Goal: Ask a question: Seek information or help from site administrators or community

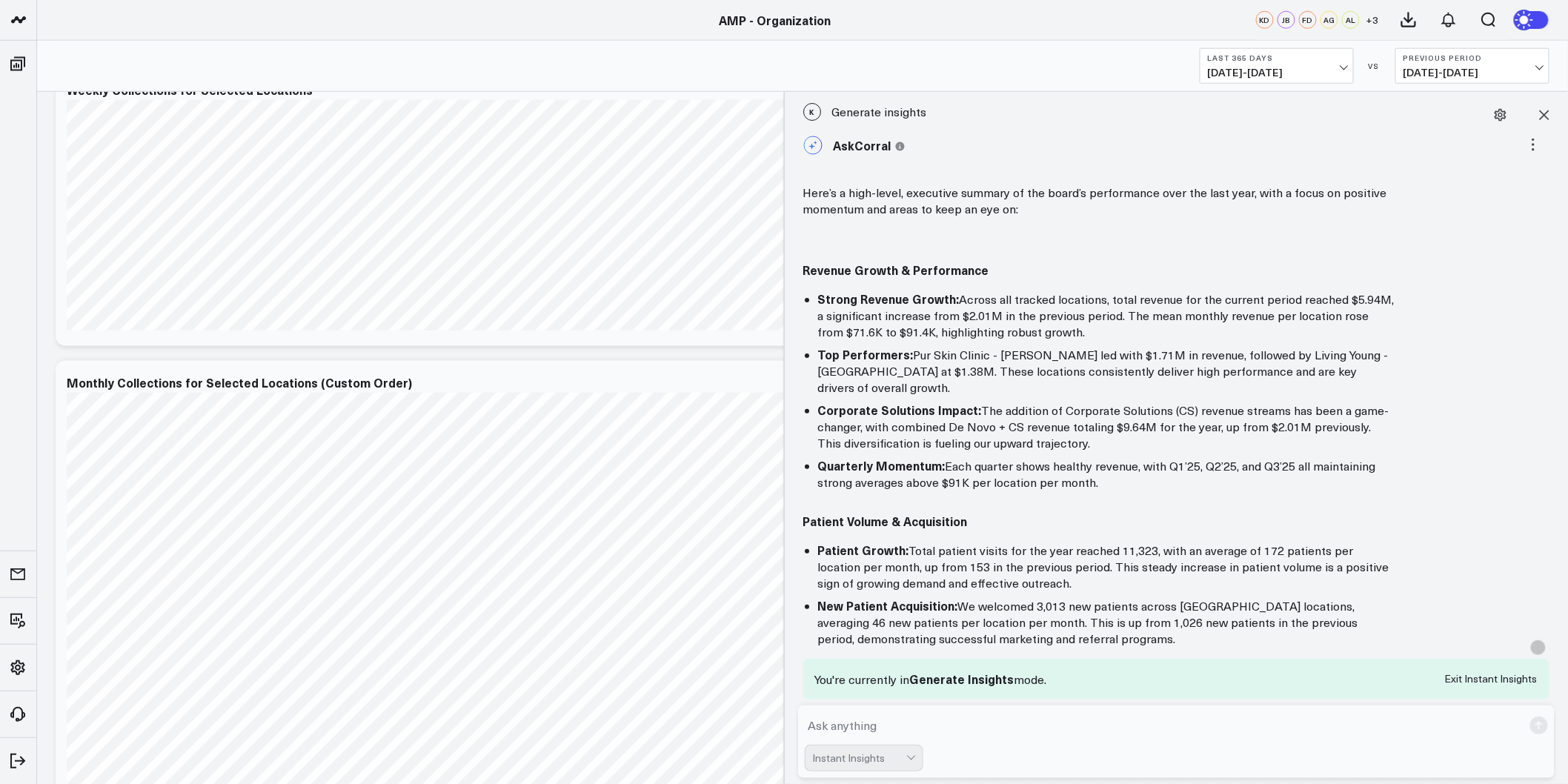
scroll to position [210, 0]
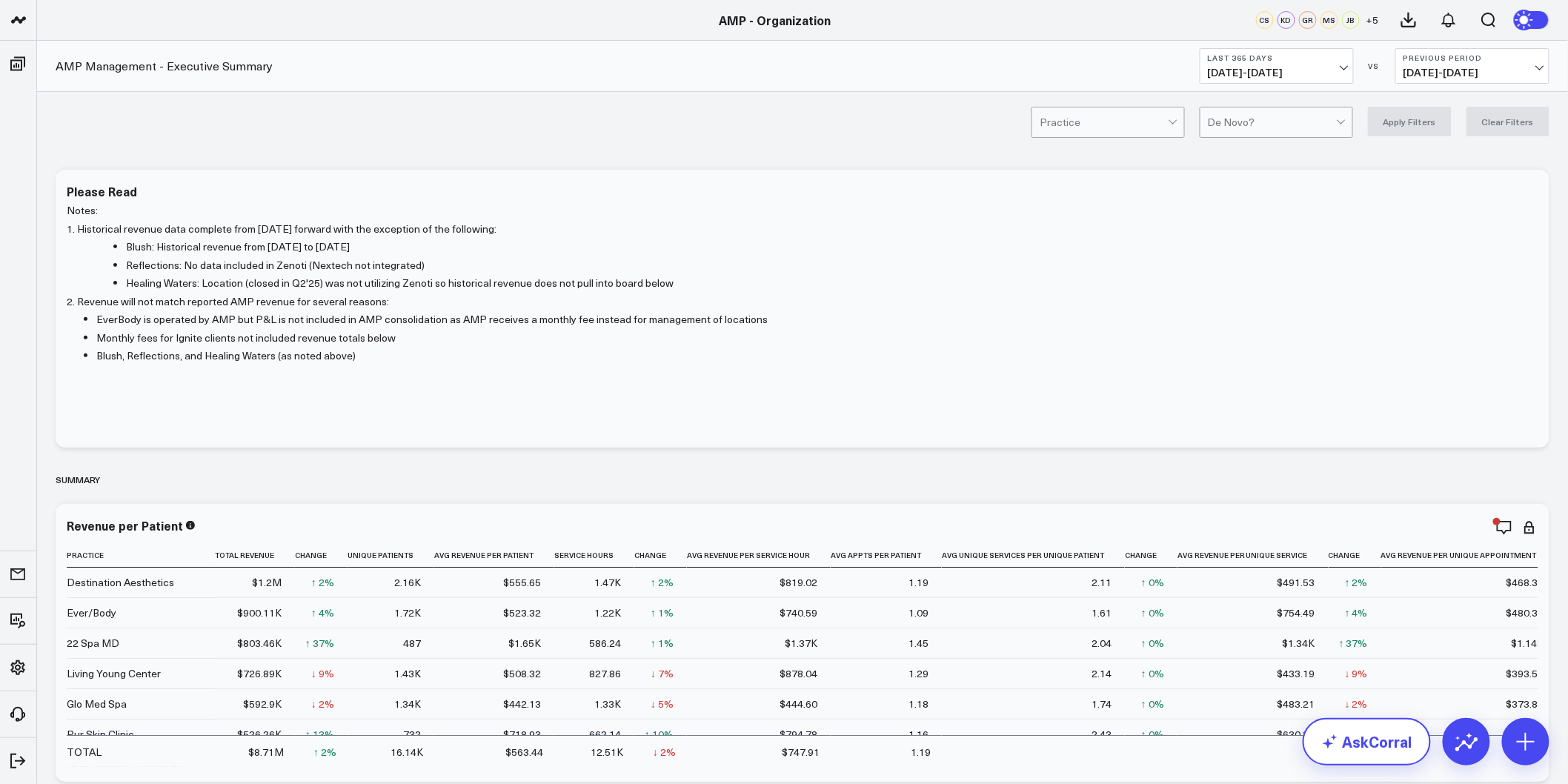
click at [1384, 734] on link "AskCorral" at bounding box center [1367, 741] width 128 height 47
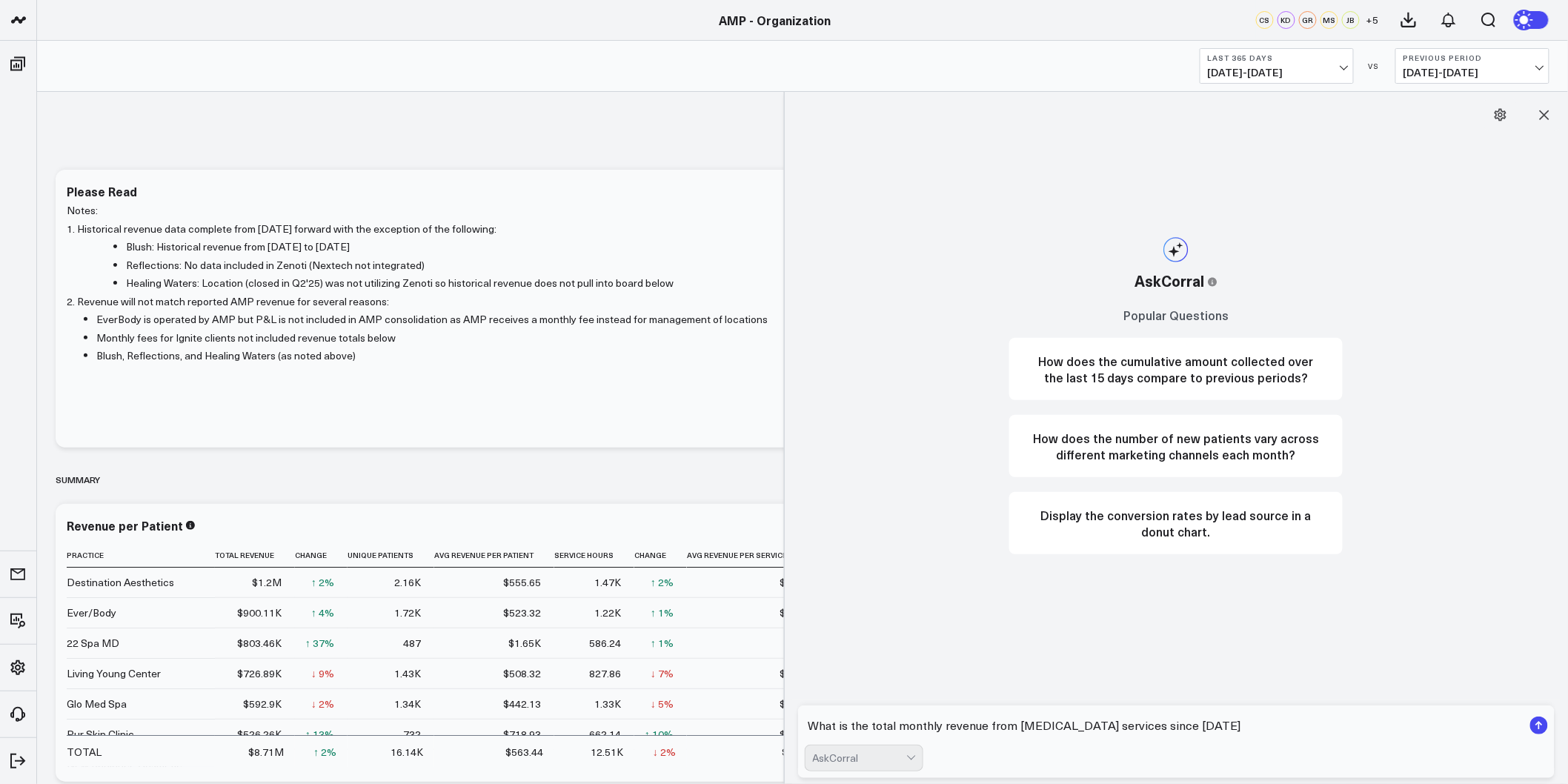
click at [1250, 736] on textarea "What is the total monthly revenue from laser hair removal services since 1/1/20…" at bounding box center [1164, 725] width 719 height 27
type textarea "What is the total monthly revenue from laser hair removal services since 1/1/20…"
click at [1537, 726] on rect "submit" at bounding box center [1539, 725] width 18 height 18
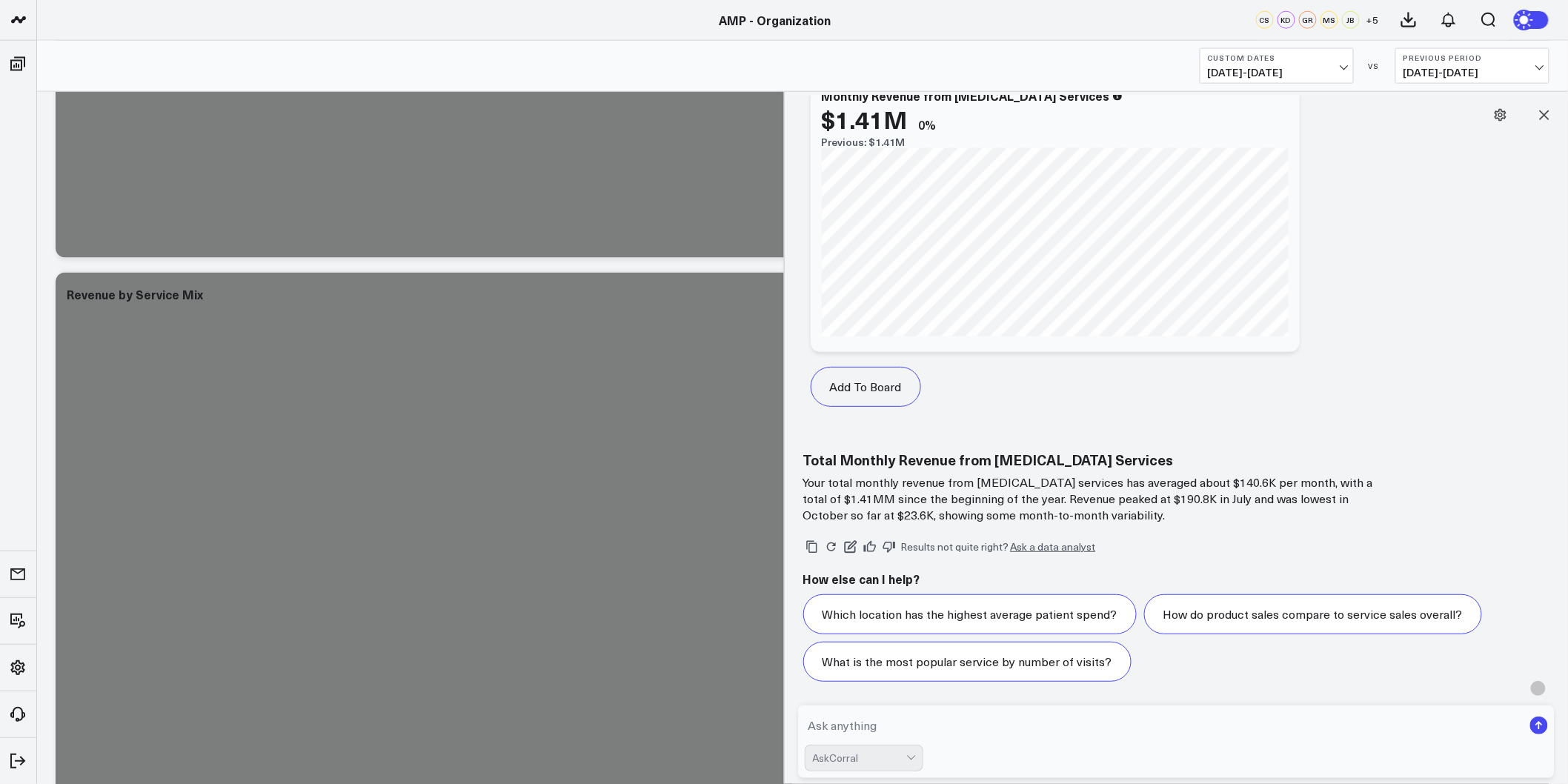
scroll to position [823, 0]
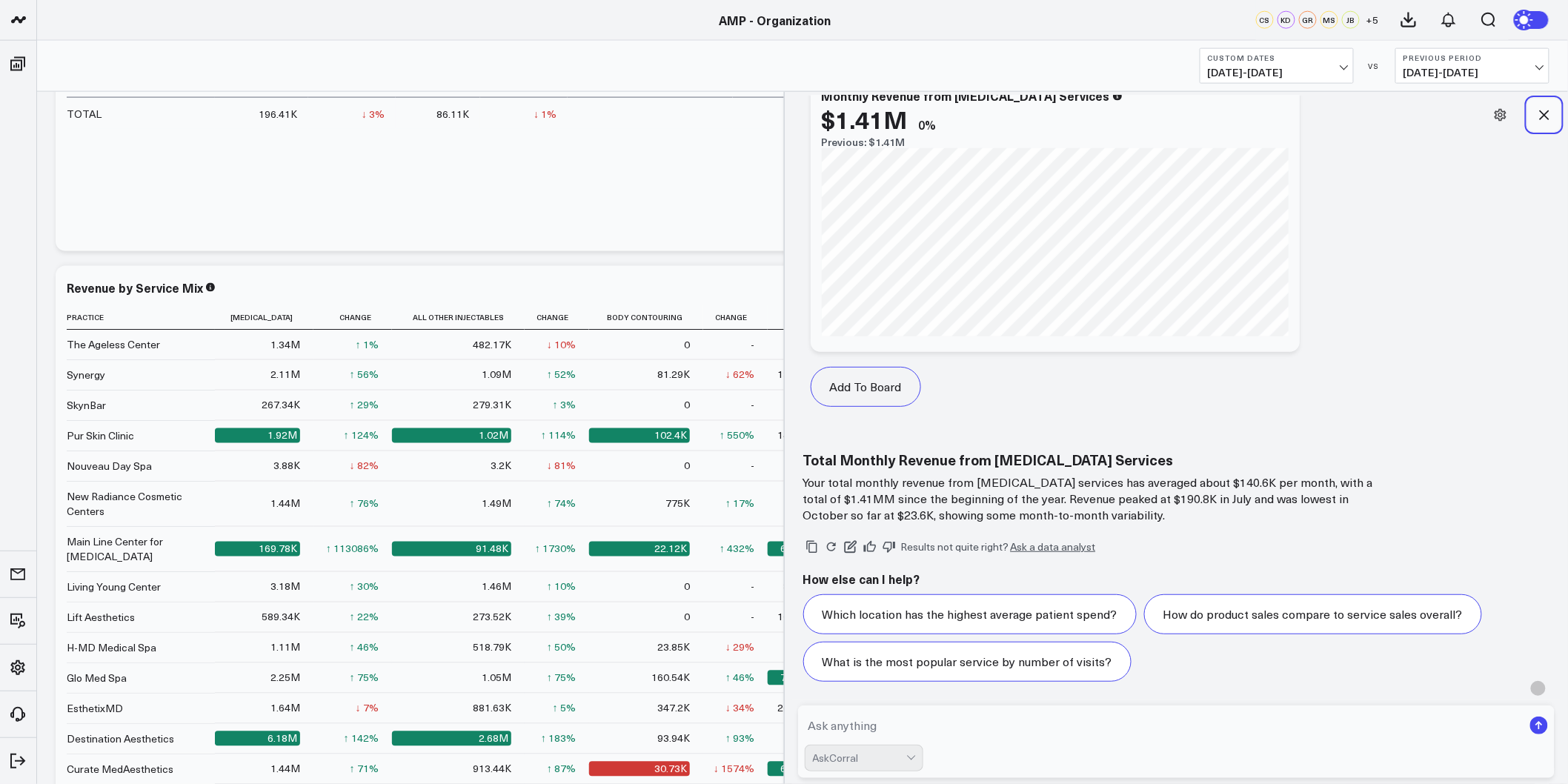
click at [1550, 116] on icon at bounding box center [1544, 115] width 15 height 15
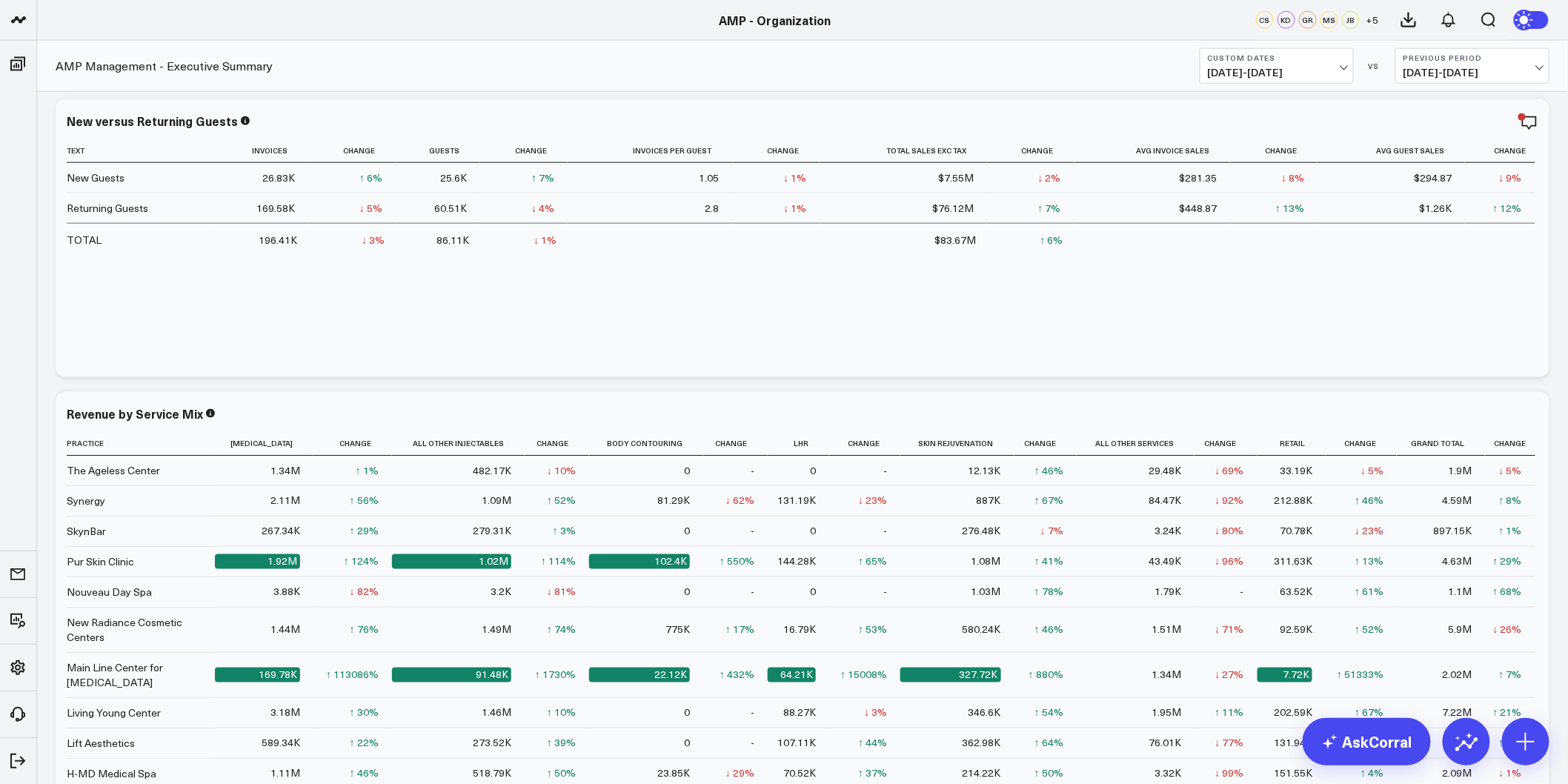
scroll to position [0, 0]
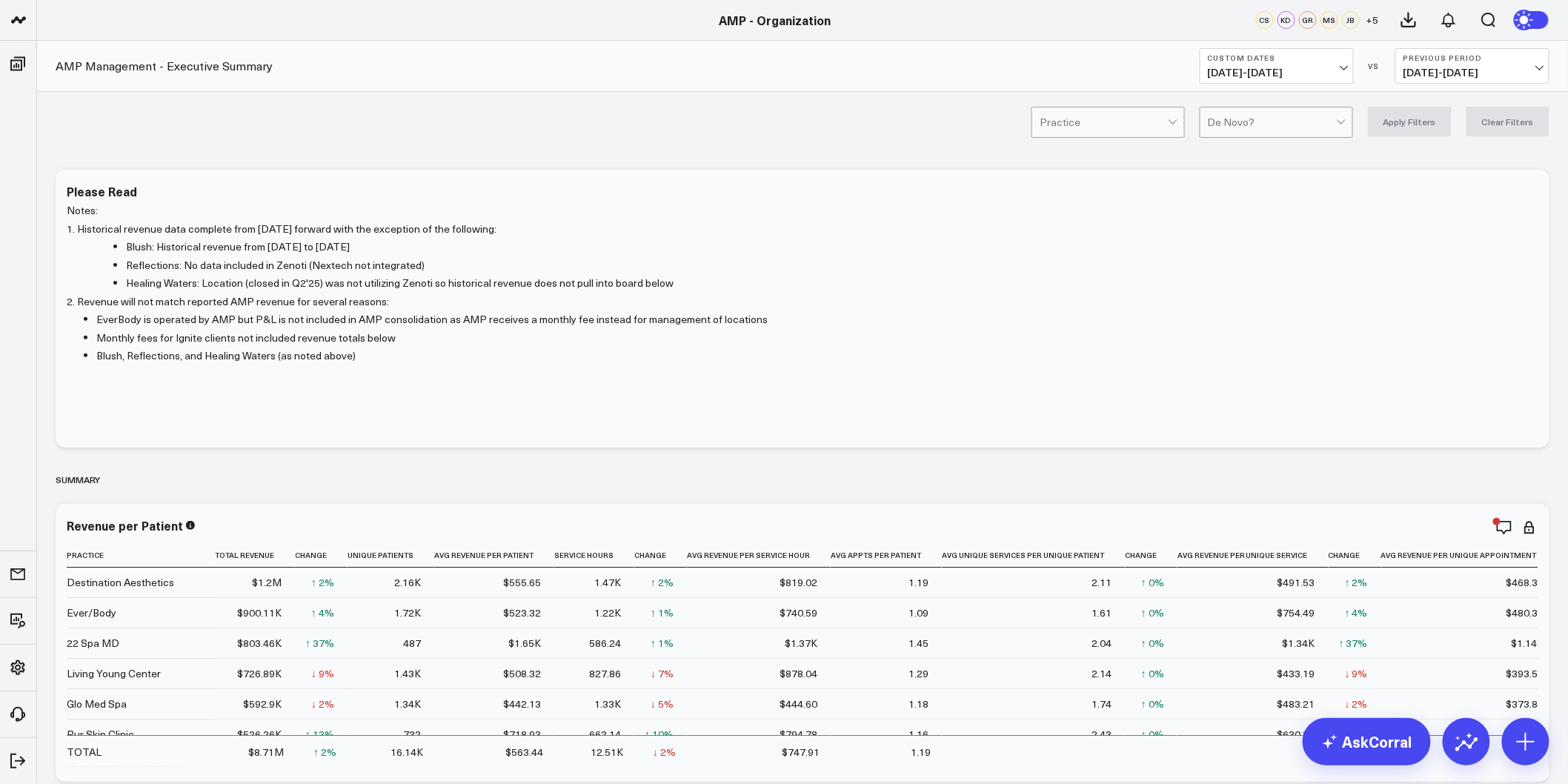
drag, startPoint x: 46, startPoint y: 250, endPoint x: 41, endPoint y: 38, distance: 212.1
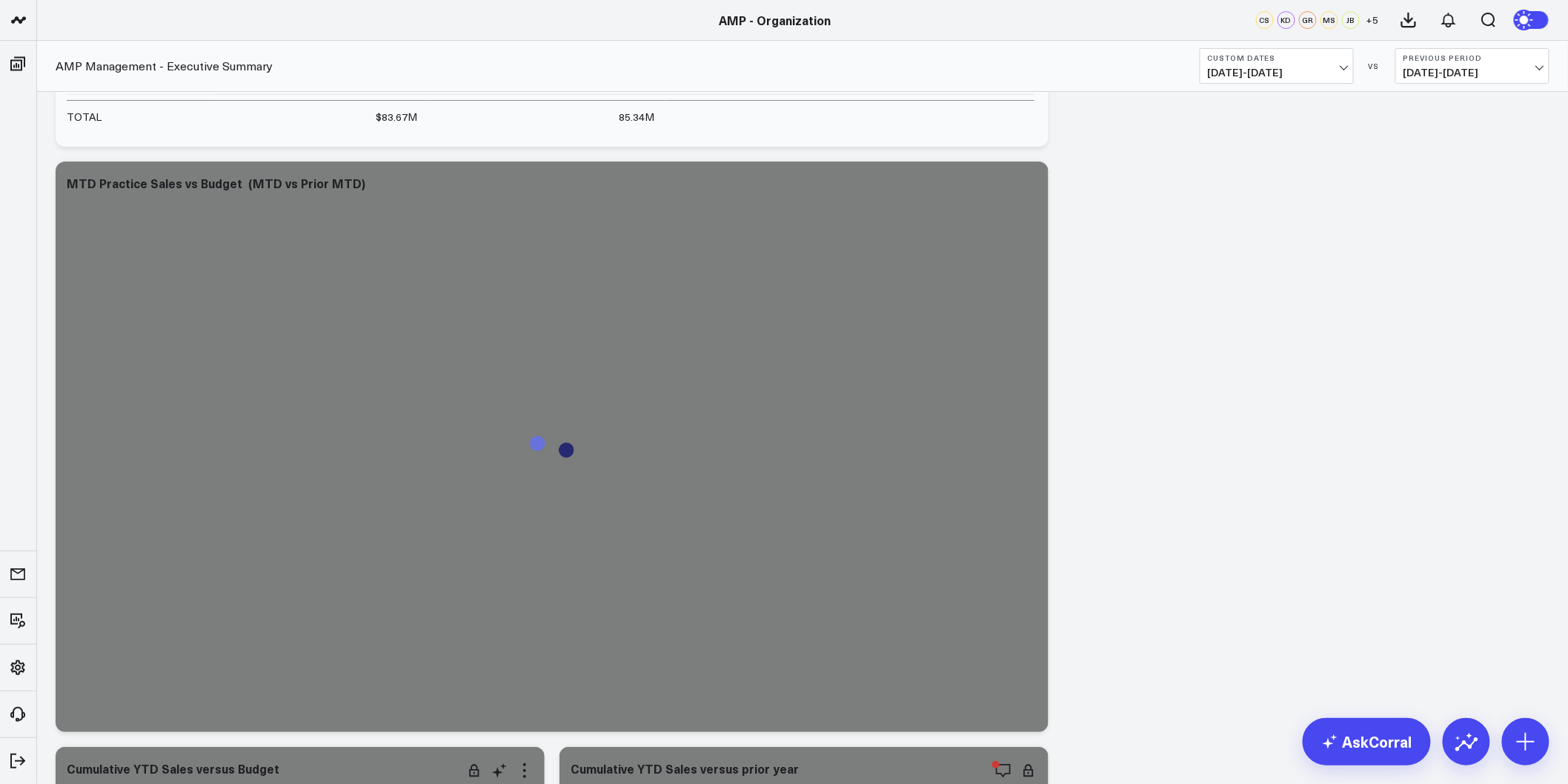
scroll to position [2634, 0]
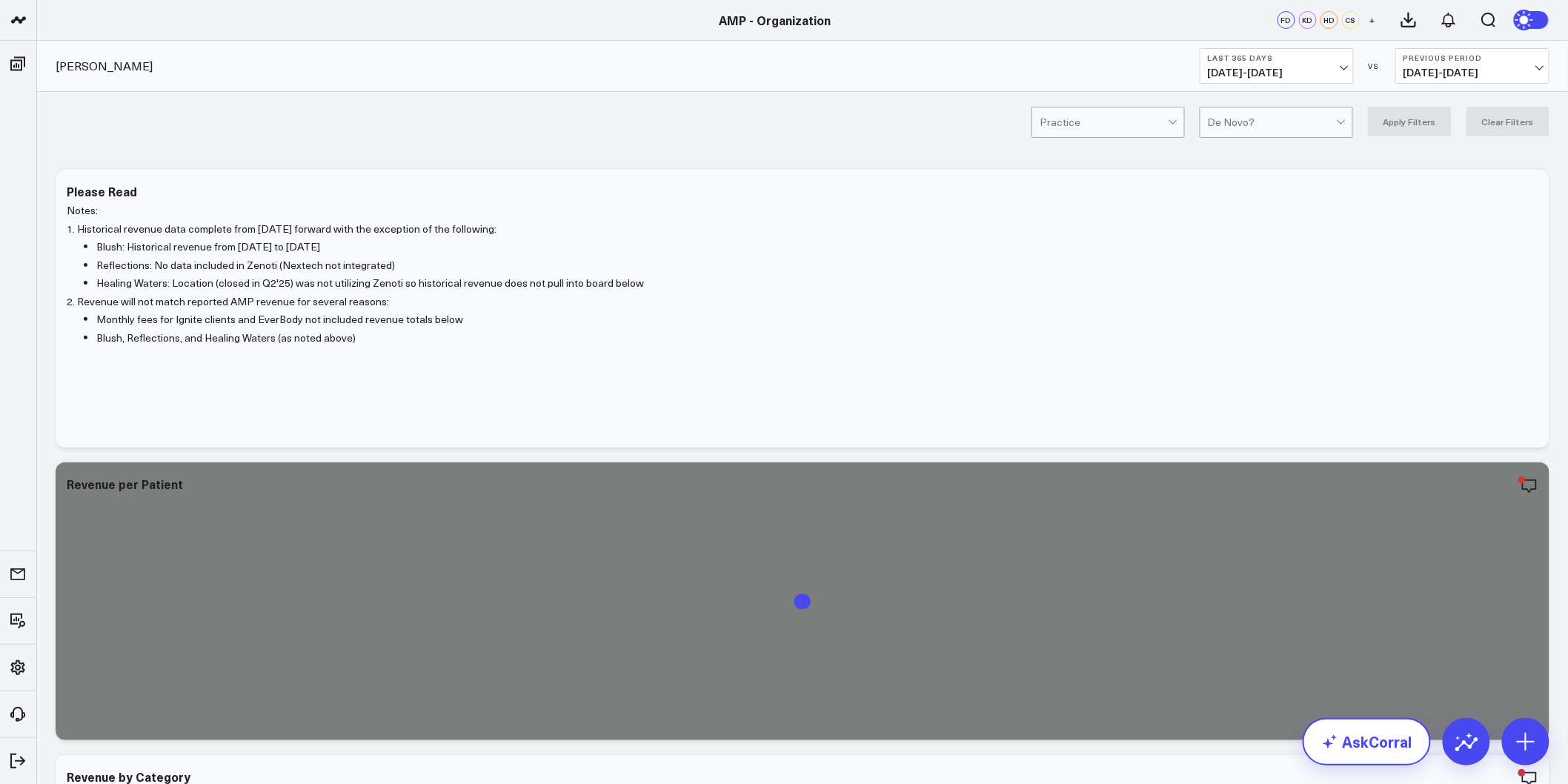
click at [1380, 756] on link "AskCorral" at bounding box center [1367, 741] width 128 height 47
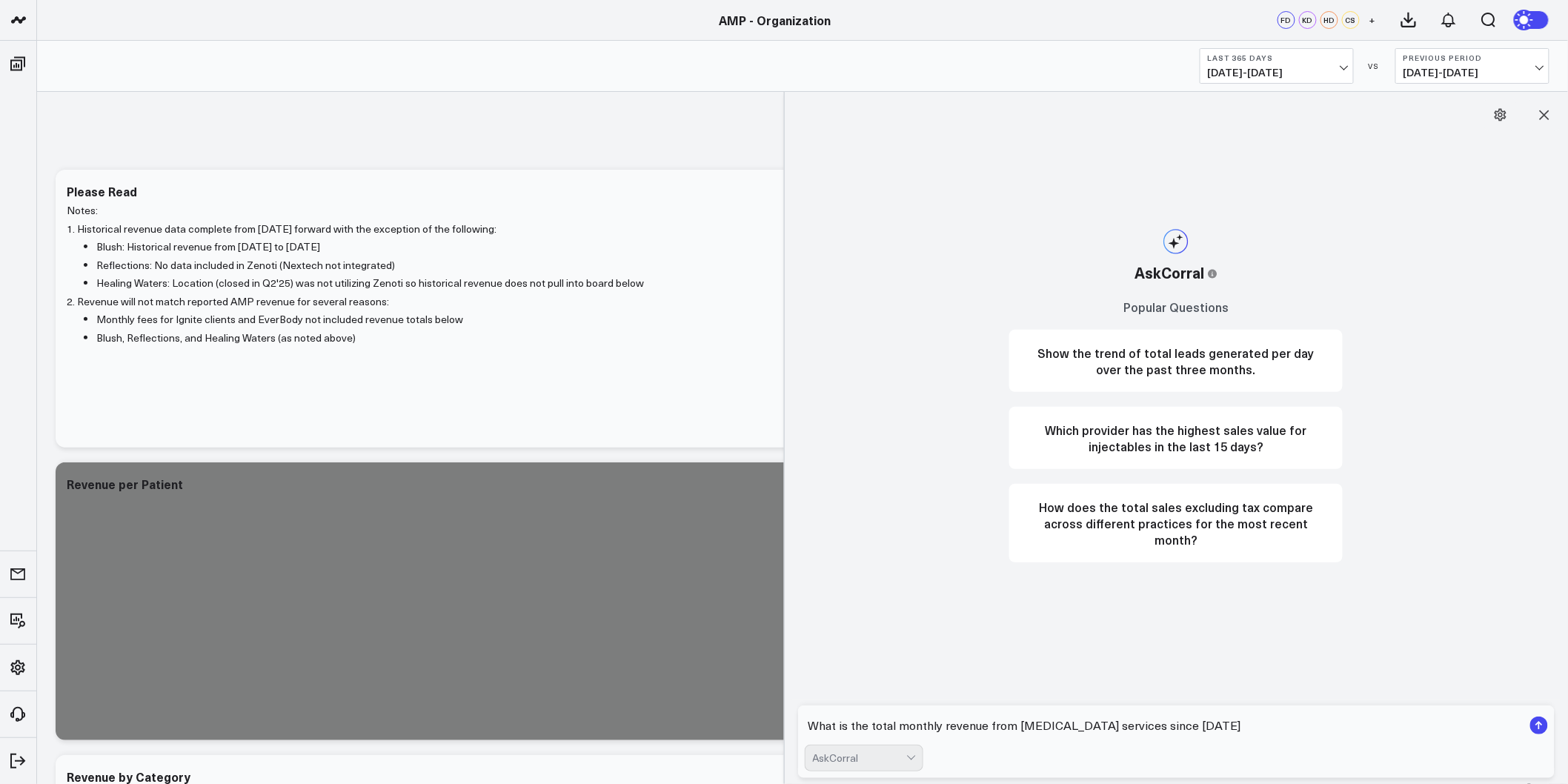
type textarea "What is the total monthly revenue from laser hair removal services since 1/1/20…"
click at [1539, 725] on icon "submit" at bounding box center [1539, 726] width 2 height 7
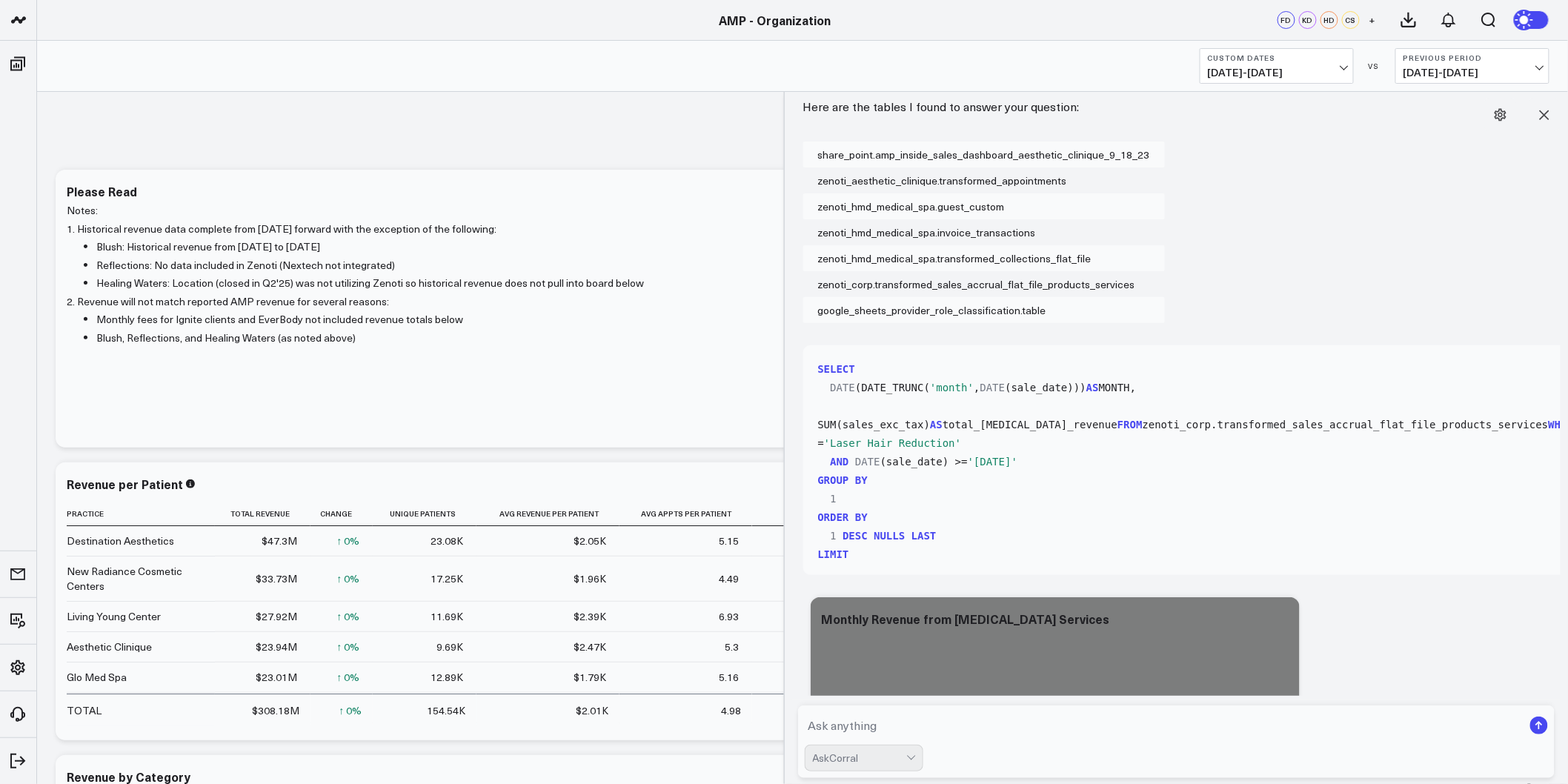
scroll to position [954, 0]
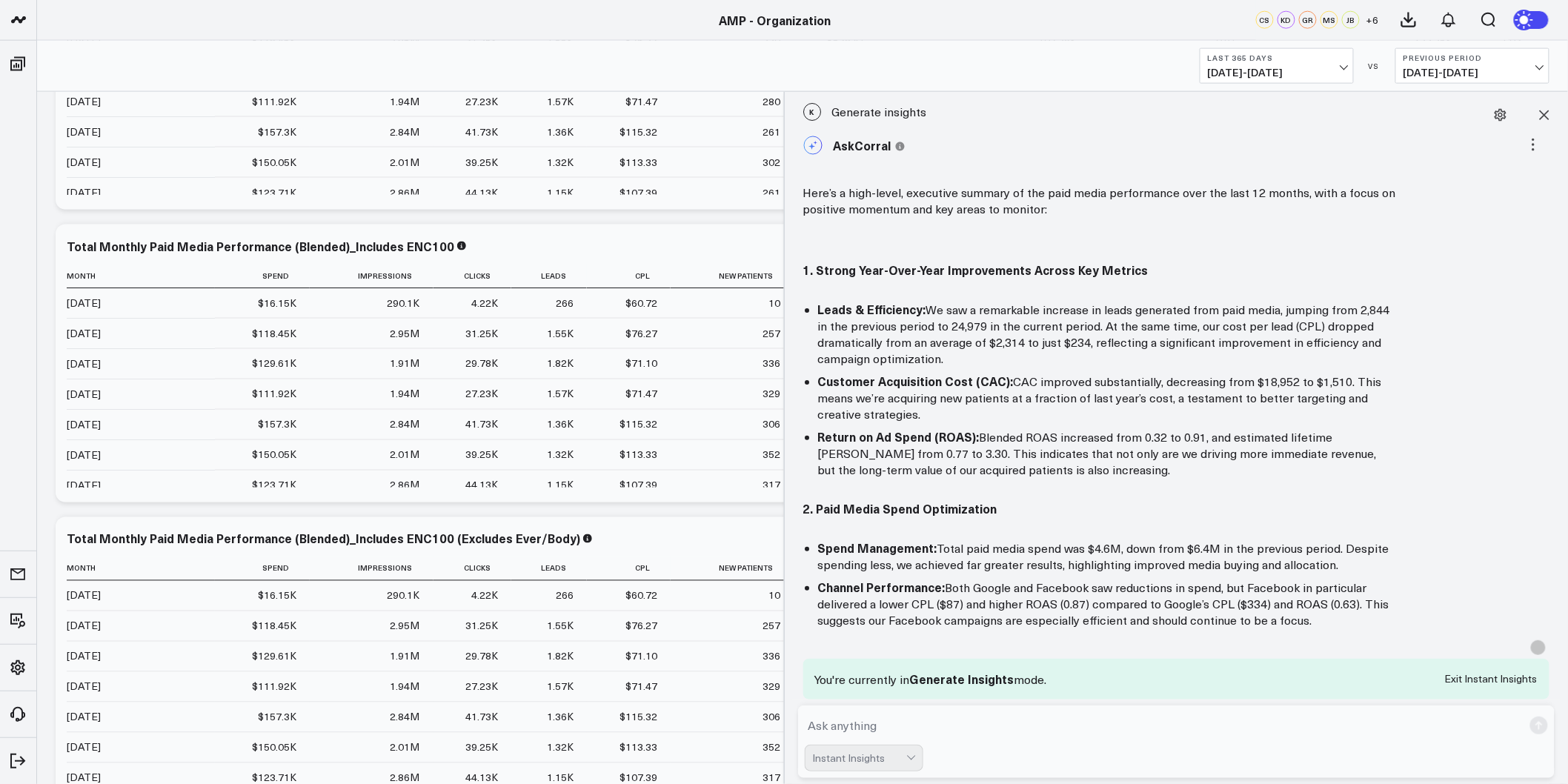
scroll to position [739, 0]
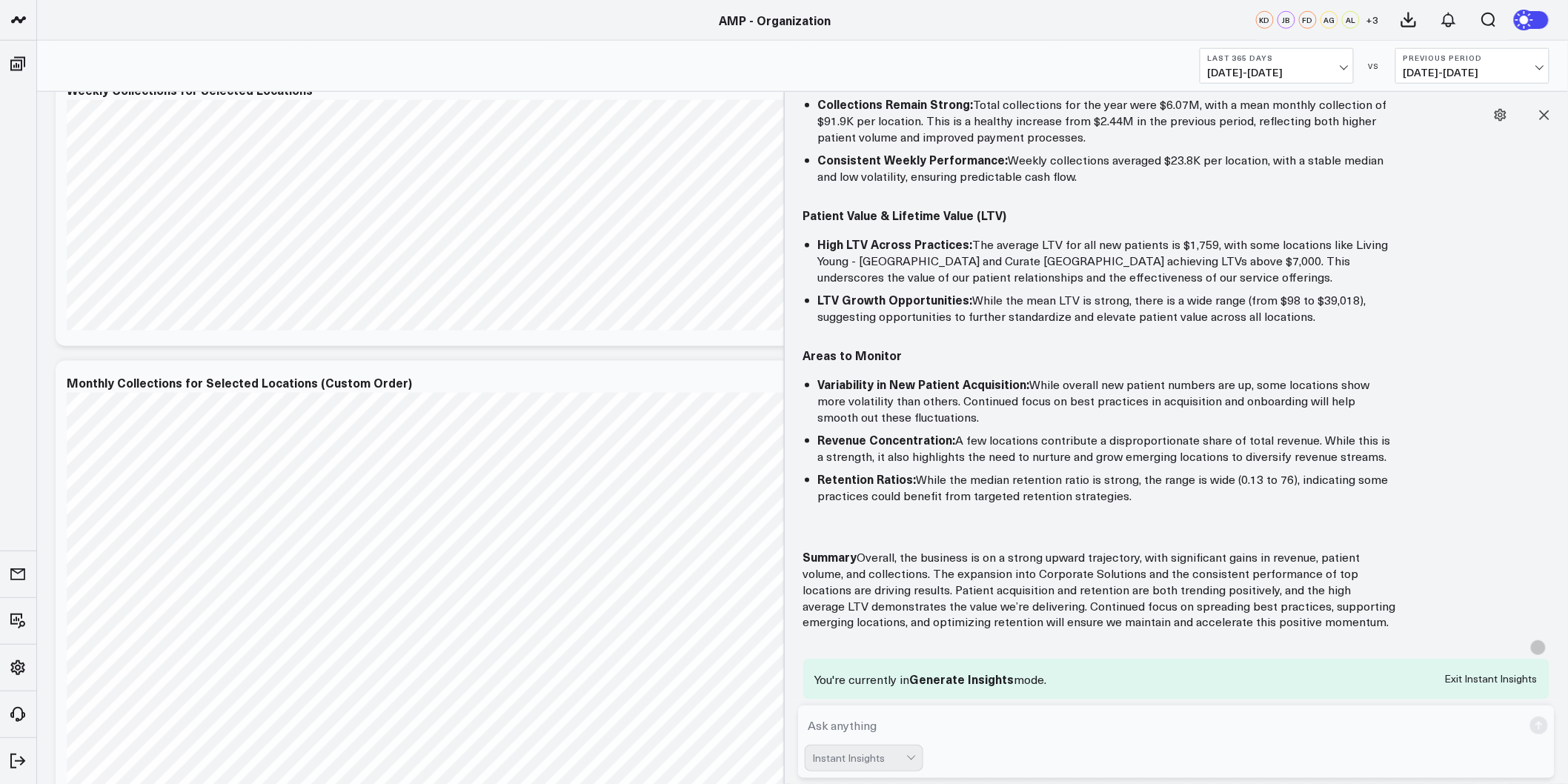
scroll to position [742, 0]
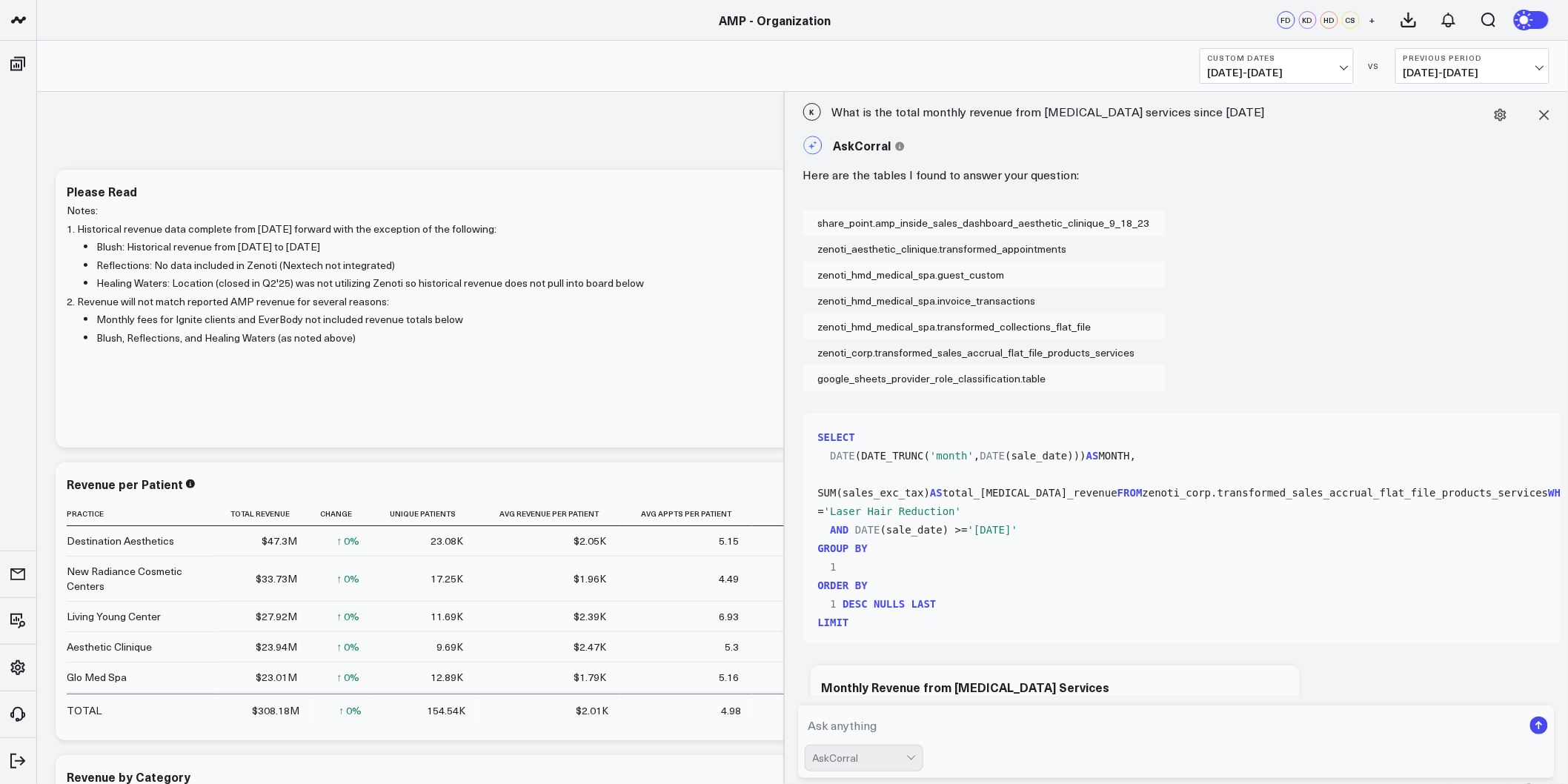
scroll to position [954, 0]
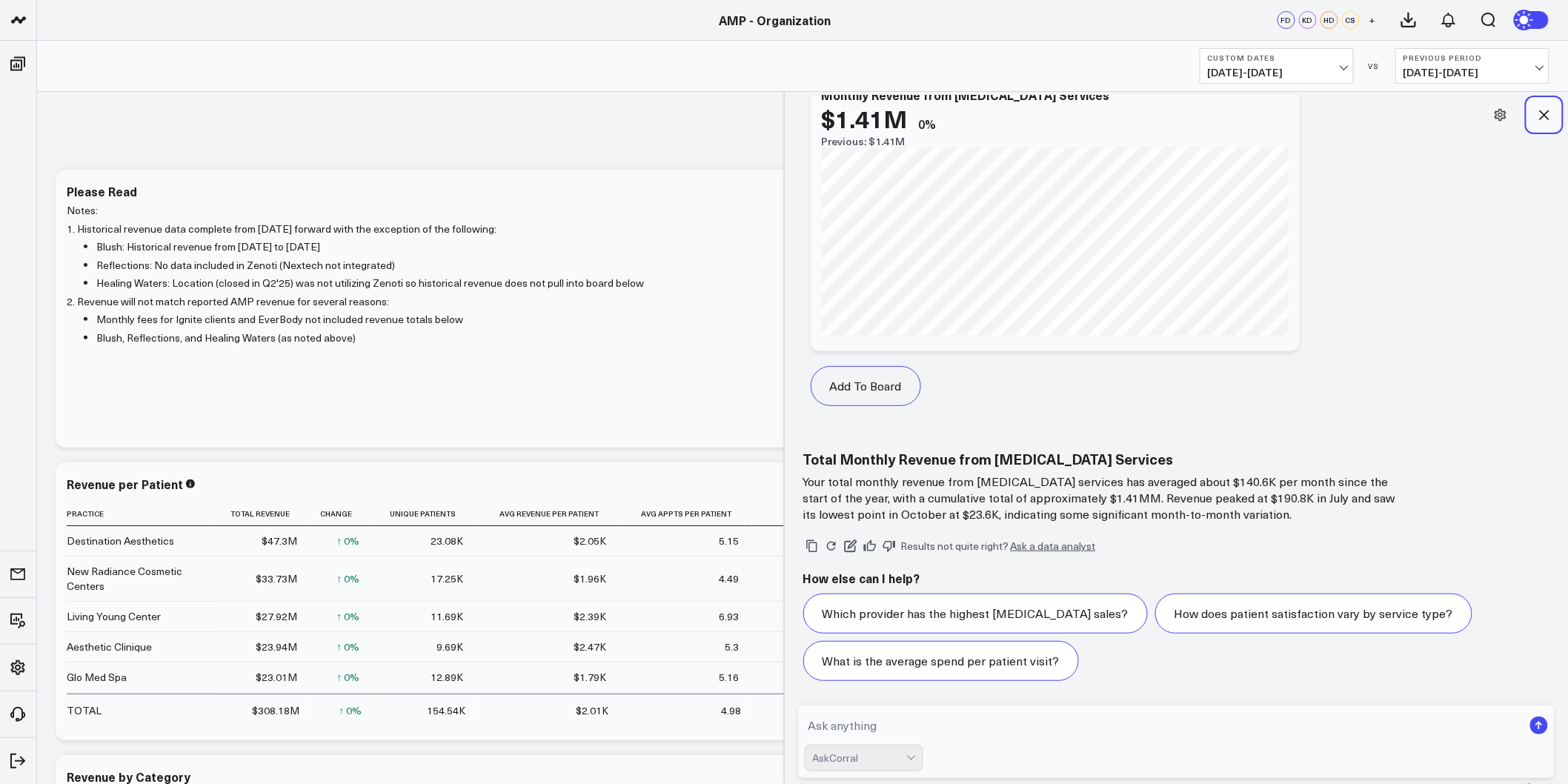
click at [1553, 126] on button at bounding box center [1544, 115] width 33 height 33
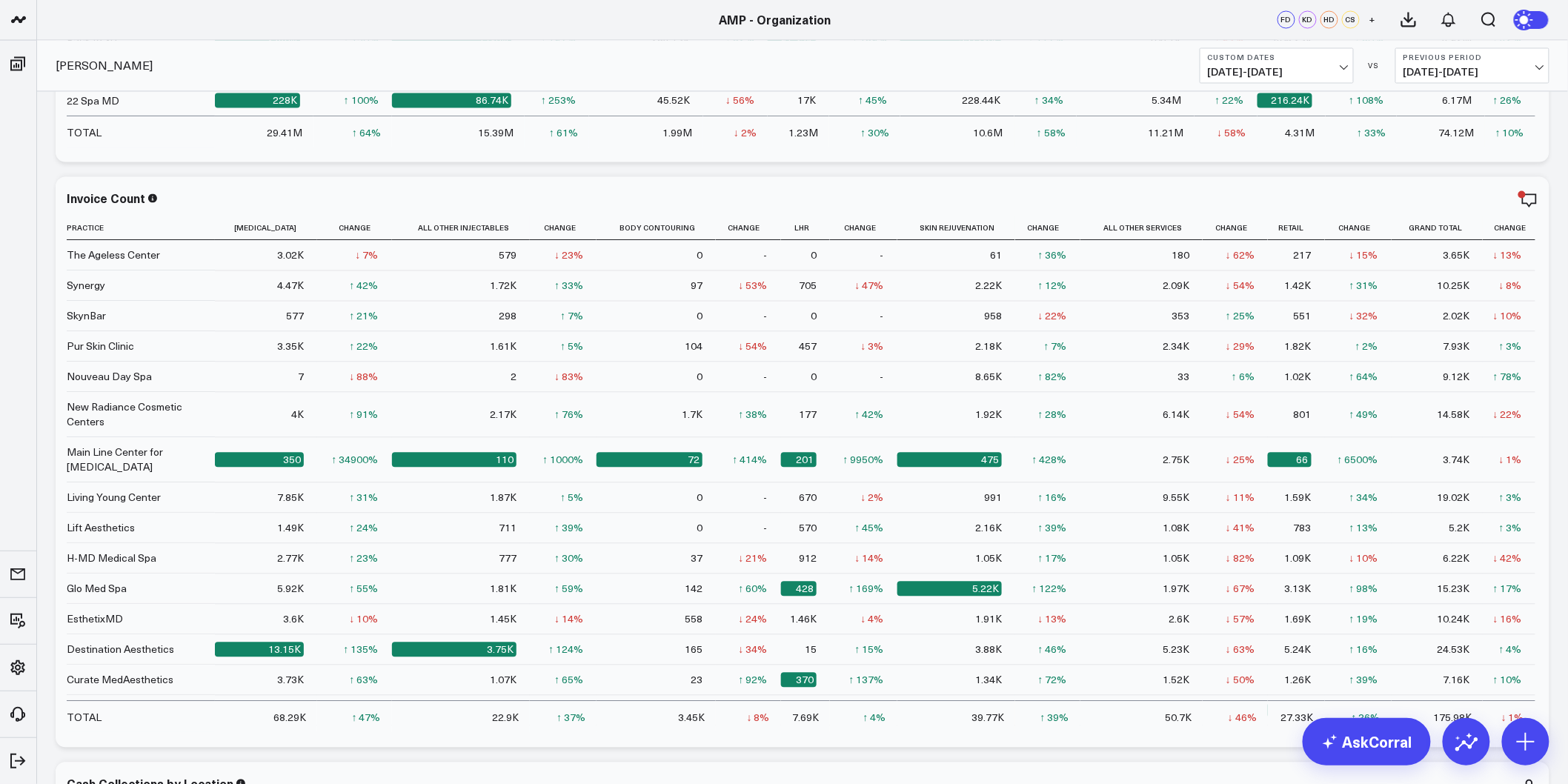
scroll to position [1235, 0]
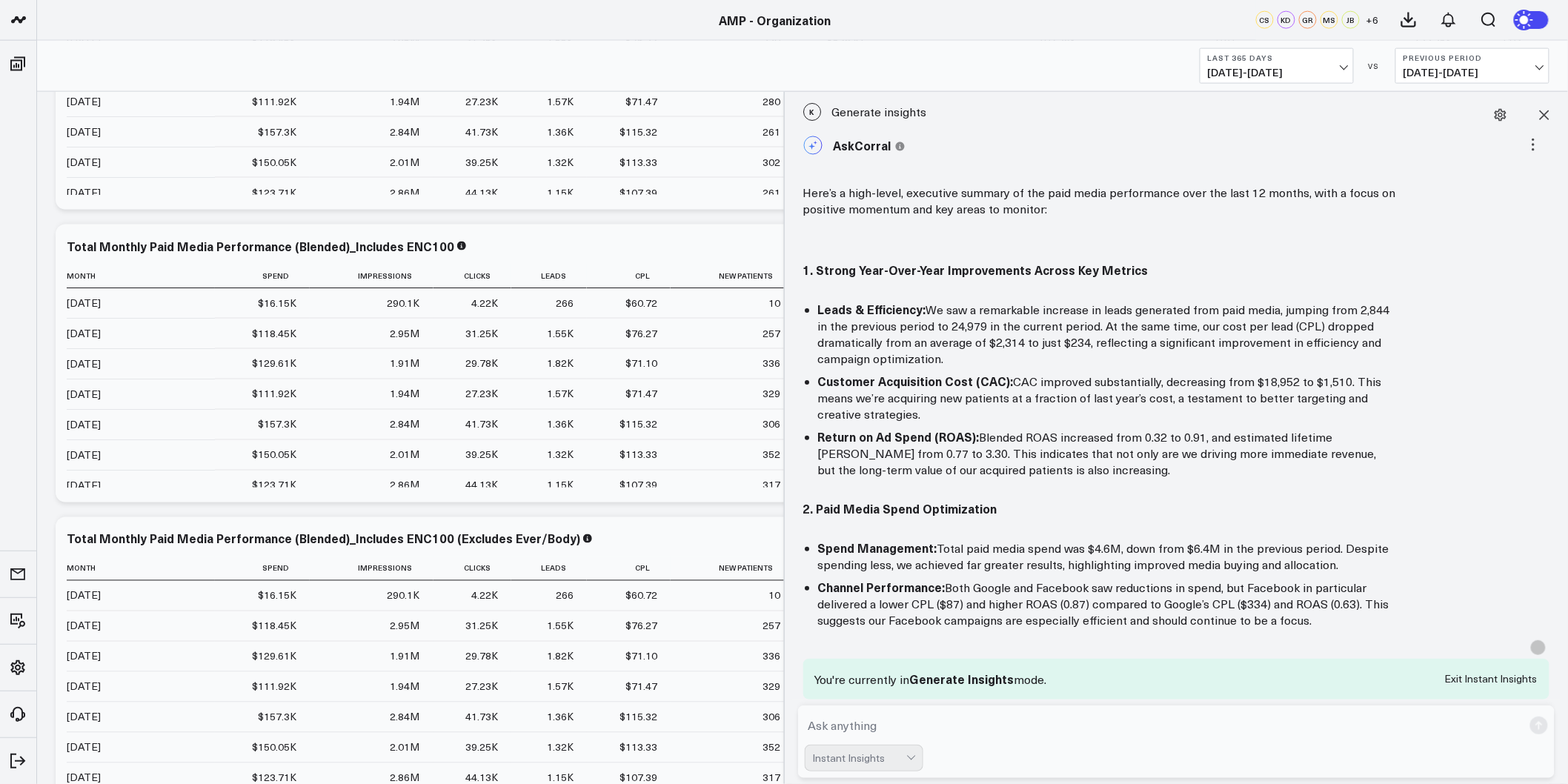
scroll to position [739, 0]
